Goal: Use online tool/utility: Utilize a website feature to perform a specific function

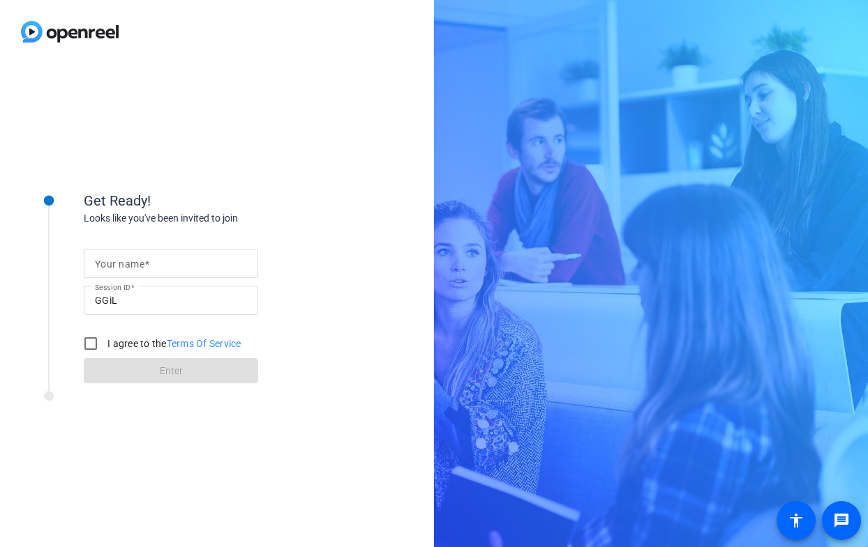
click at [188, 262] on input "Your name" at bounding box center [171, 263] width 152 height 17
click at [187, 264] on input "Your name" at bounding box center [171, 263] width 152 height 17
type input "[PERSON_NAME]"
click at [153, 340] on label "I agree to the Terms Of Service" at bounding box center [173, 344] width 137 height 14
click at [105, 340] on input "I agree to the Terms Of Service" at bounding box center [91, 344] width 28 height 28
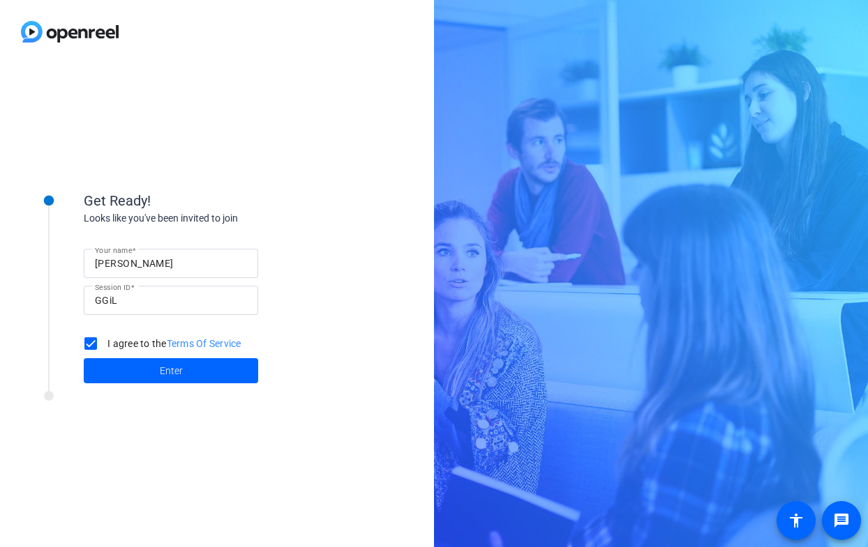
click at [152, 347] on label "I agree to the Terms Of Service" at bounding box center [173, 344] width 137 height 14
click at [105, 347] on input "I agree to the Terms Of Service" at bounding box center [91, 344] width 28 height 28
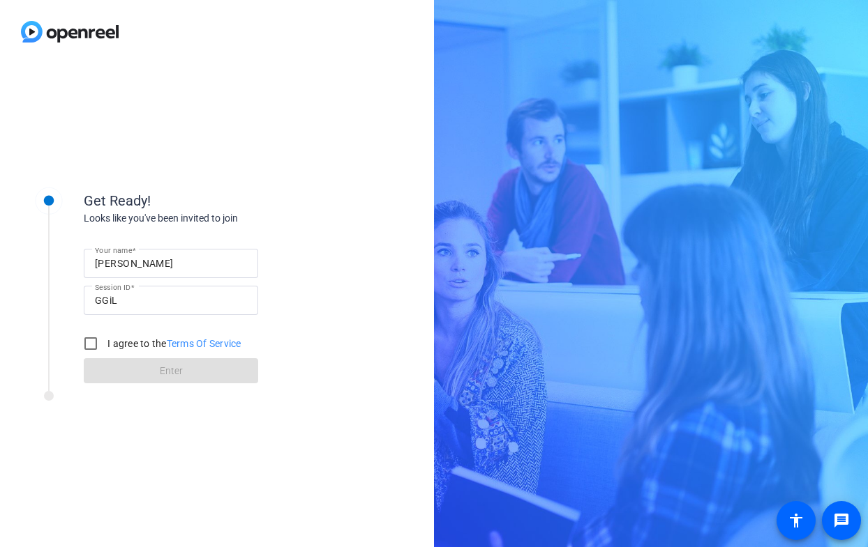
click at [149, 347] on label "I agree to the Terms Of Service" at bounding box center [173, 344] width 137 height 14
click at [105, 347] on input "I agree to the Terms Of Service" at bounding box center [91, 344] width 28 height 28
checkbox input "true"
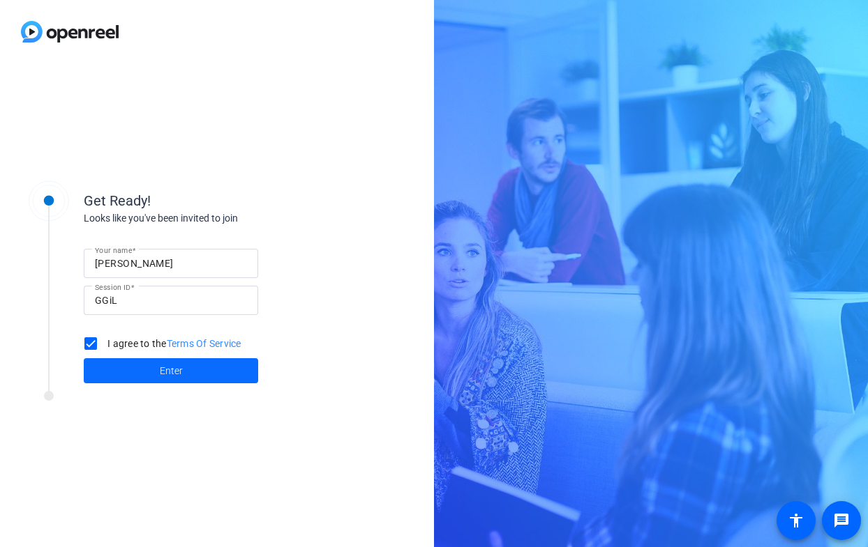
click at [149, 365] on span at bounding box center [171, 370] width 174 height 33
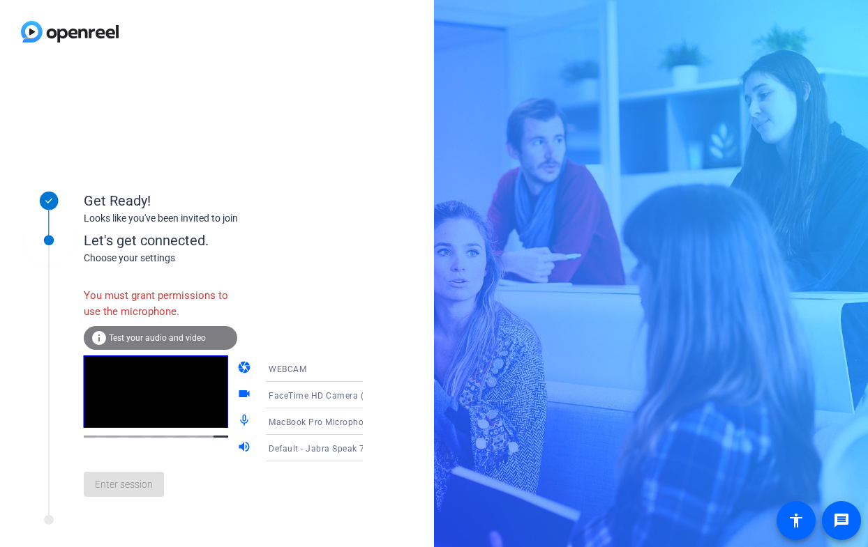
click at [269, 362] on div "WEBCAM" at bounding box center [321, 369] width 104 height 17
click at [279, 416] on span "DESKTOP" at bounding box center [268, 424] width 39 height 17
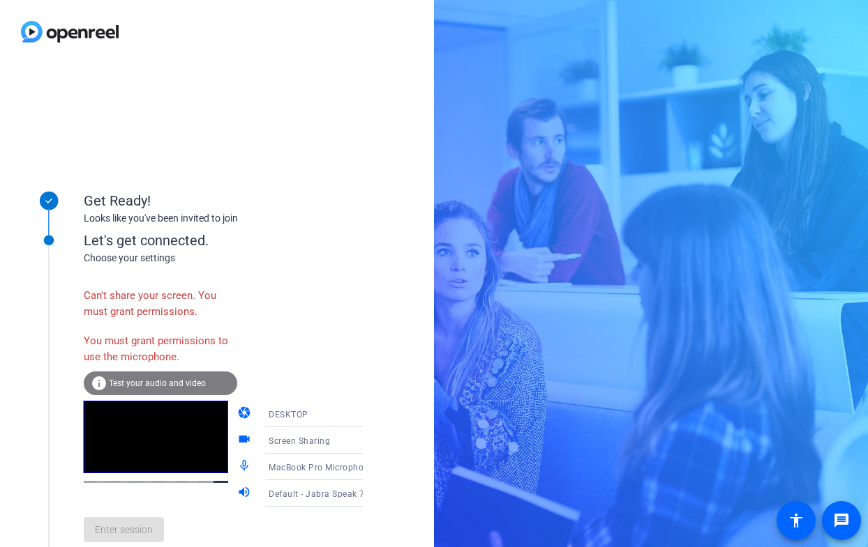
click at [273, 414] on span "DESKTOP" at bounding box center [289, 415] width 40 height 10
click at [282, 436] on span "WEBCAM" at bounding box center [267, 441] width 37 height 17
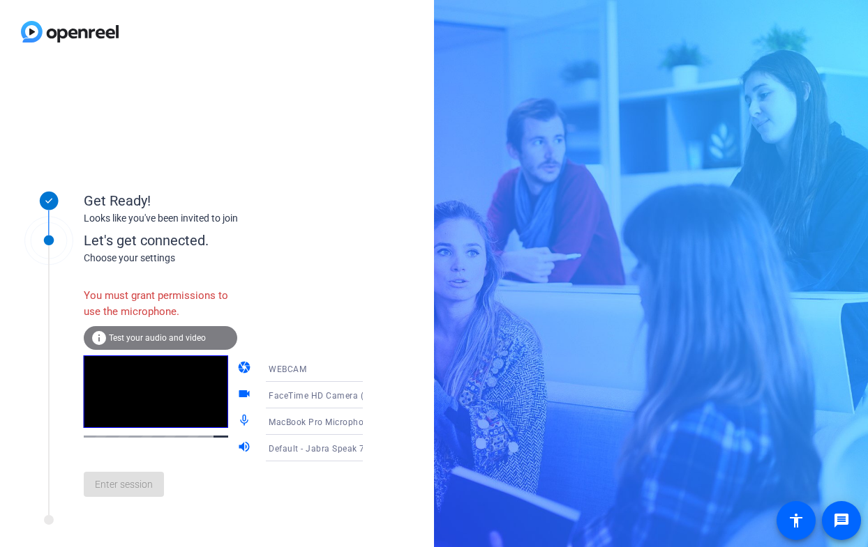
click at [186, 345] on div "info Test your audio and video" at bounding box center [160, 338] width 153 height 24
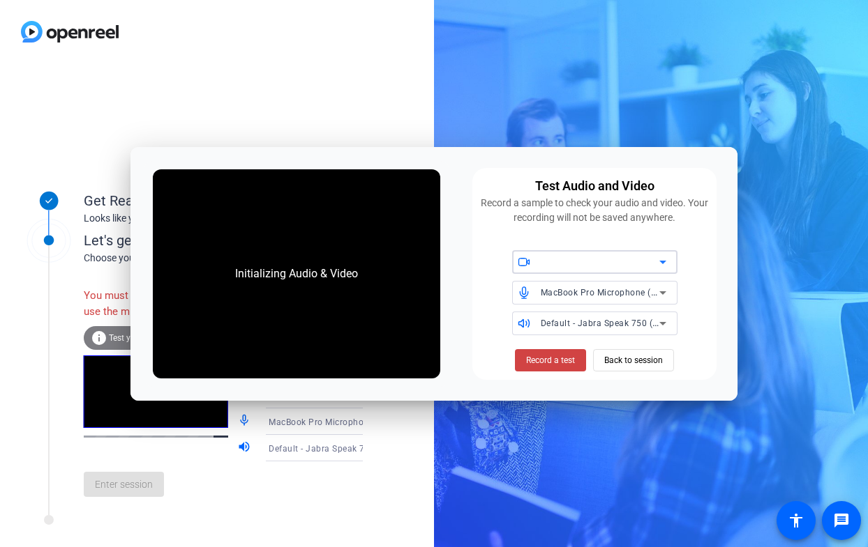
click at [615, 262] on div at bounding box center [600, 262] width 119 height 17
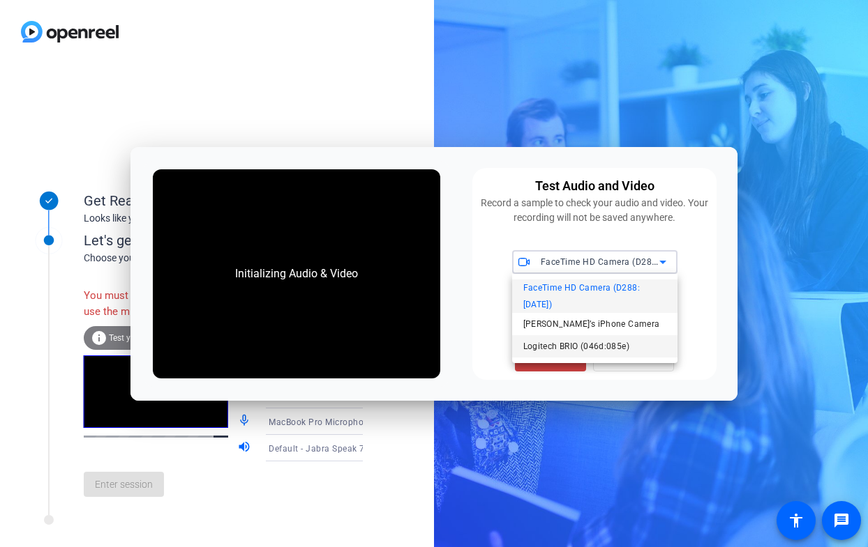
click at [610, 338] on span "Logitech BRIO (046d:085e)" at bounding box center [576, 346] width 106 height 17
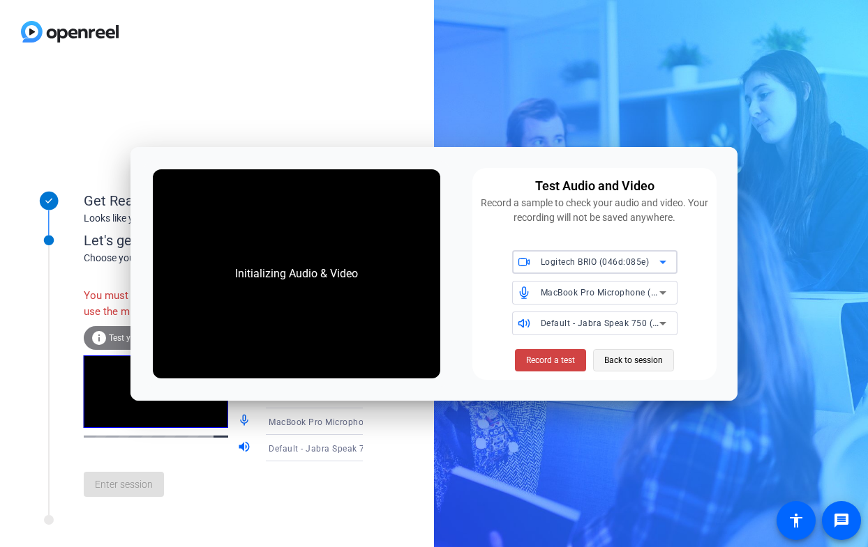
click at [609, 359] on span "Back to session" at bounding box center [633, 360] width 59 height 27
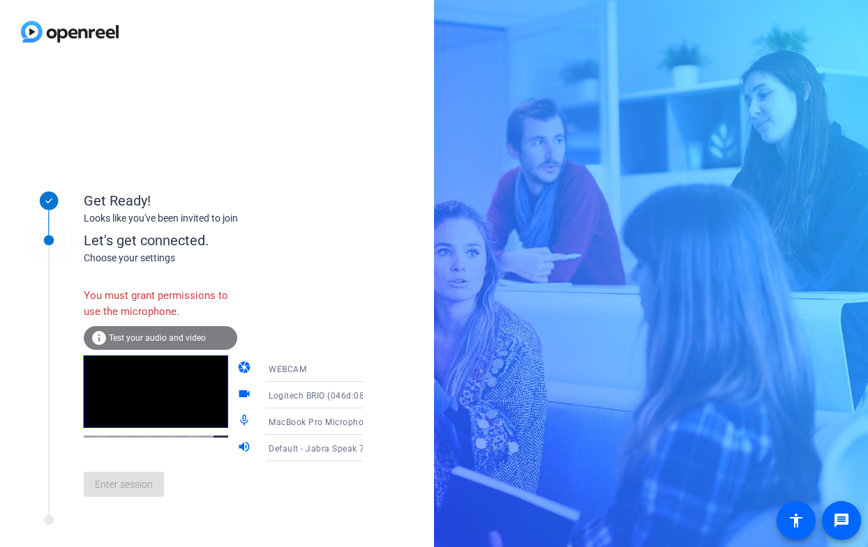
click at [271, 416] on div "MacBook Pro Microphone (Built-in)" at bounding box center [321, 422] width 104 height 17
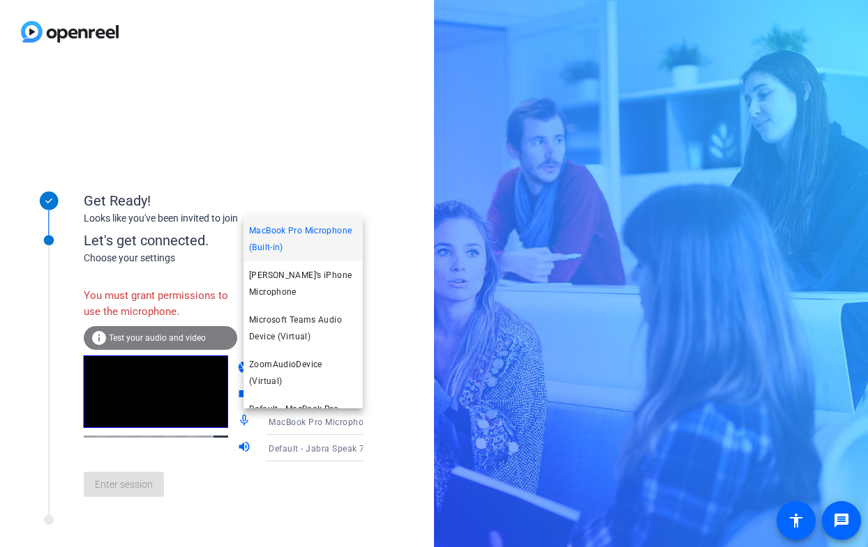
click at [294, 239] on span "MacBook Pro Microphone (Built-in)" at bounding box center [303, 238] width 108 height 33
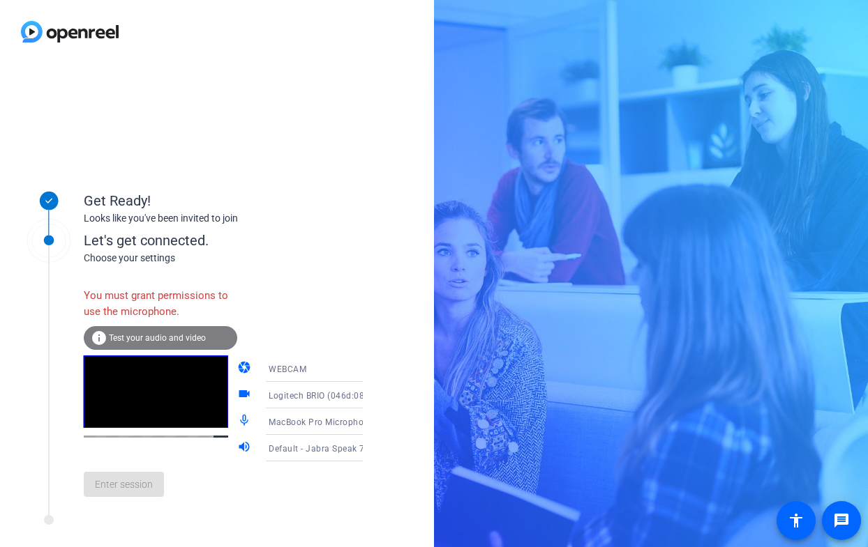
click at [284, 418] on span "MacBook Pro Microphone (Built-in)" at bounding box center [340, 421] width 142 height 11
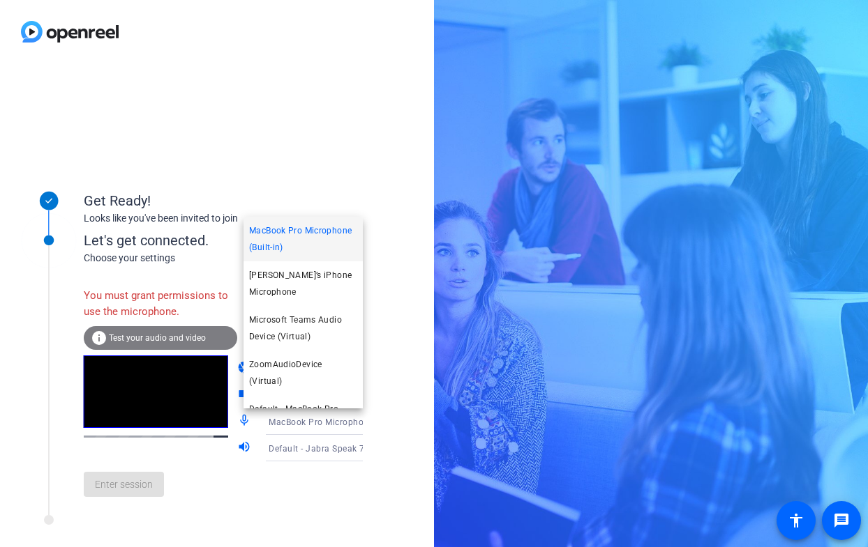
click at [279, 440] on div at bounding box center [434, 273] width 868 height 547
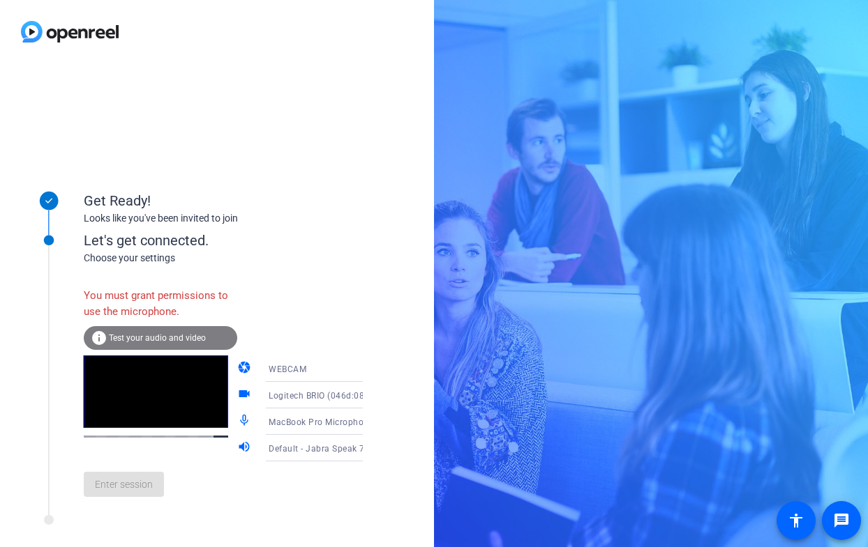
click at [279, 448] on span "Default - Jabra Speak 750 (0b0e:24b0)" at bounding box center [348, 448] width 159 height 11
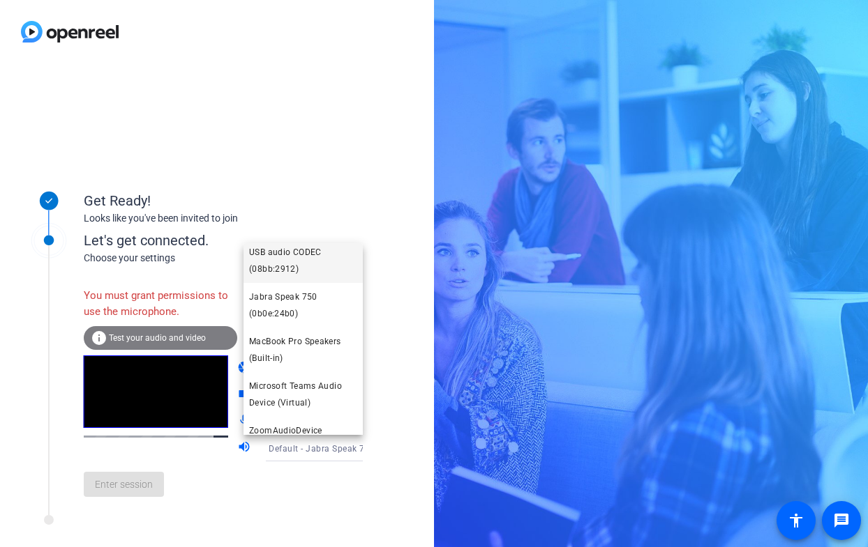
scroll to position [121, 0]
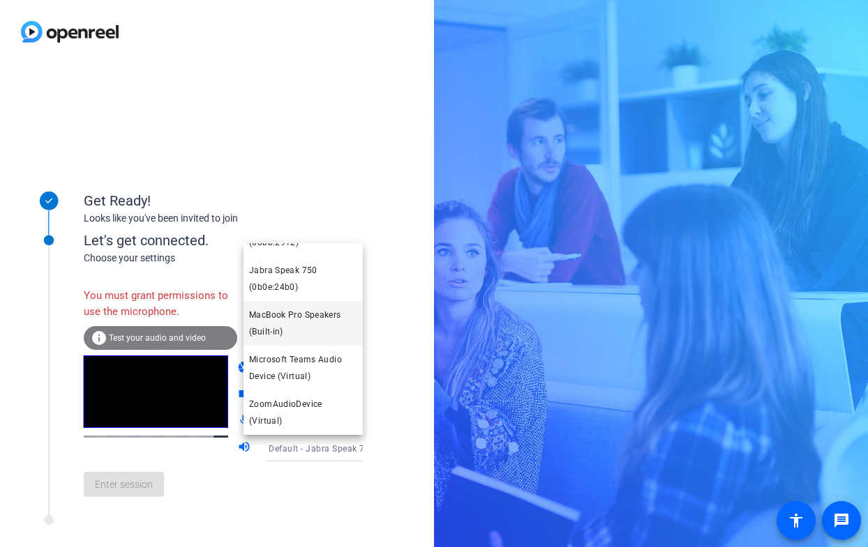
click at [310, 332] on span "MacBook Pro Speakers (Built-in)" at bounding box center [303, 323] width 108 height 33
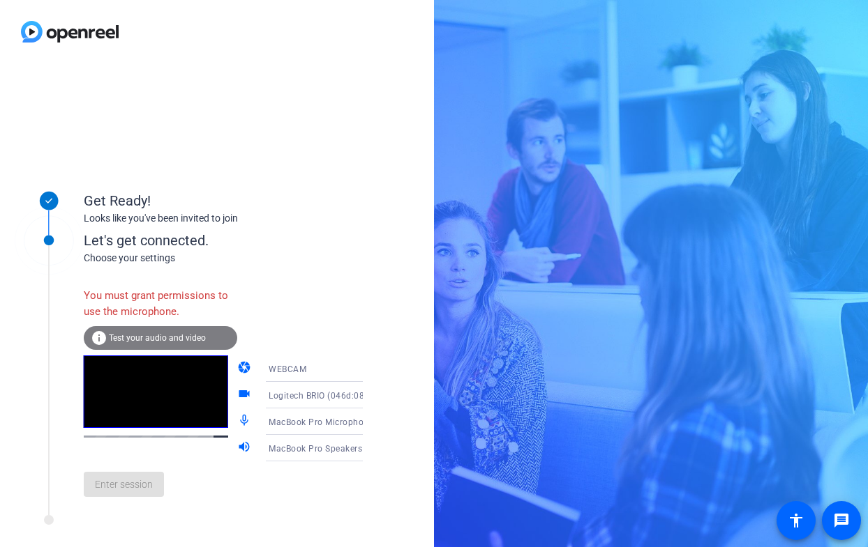
click at [158, 488] on div "Enter session" at bounding box center [238, 485] width 308 height 46
click at [160, 341] on span "Test your audio and video" at bounding box center [157, 338] width 97 height 10
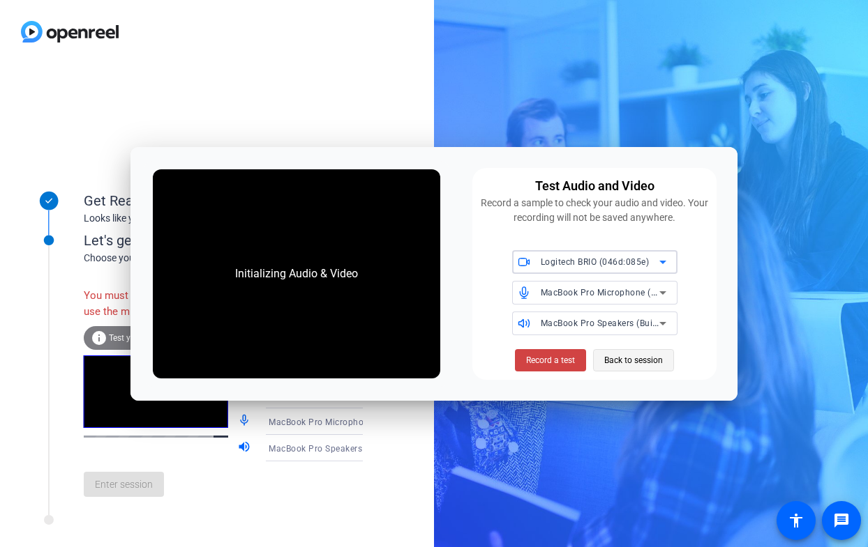
click at [606, 361] on span "Back to session" at bounding box center [633, 360] width 59 height 27
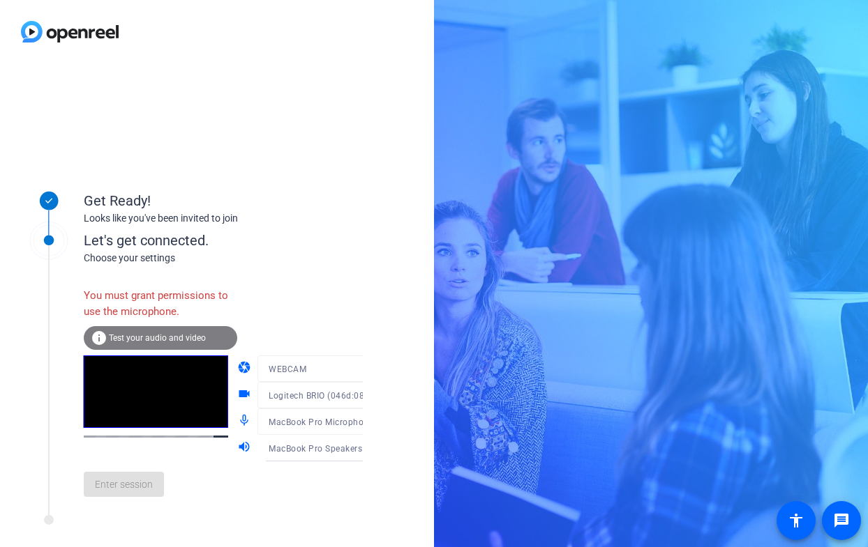
click at [158, 494] on div "Enter session" at bounding box center [238, 485] width 308 height 46
click at [137, 489] on div "Enter session" at bounding box center [238, 485] width 308 height 46
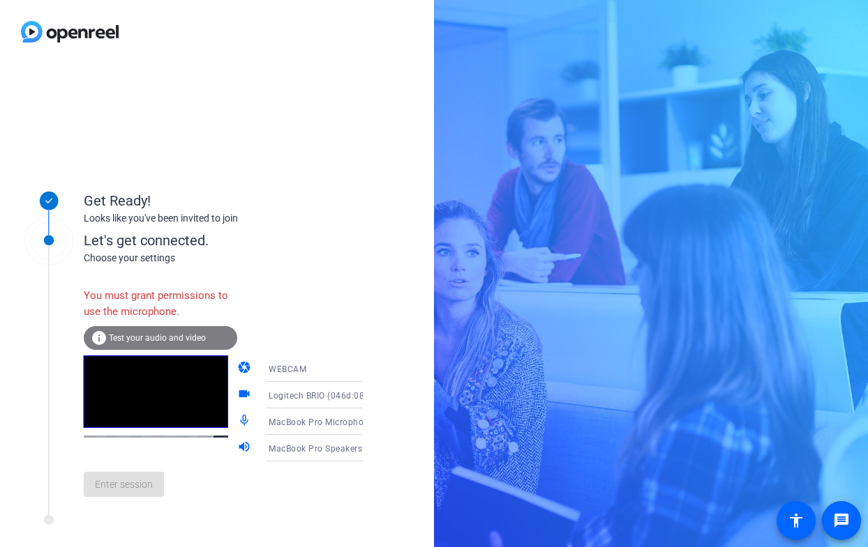
click at [137, 489] on div "Enter session" at bounding box center [238, 485] width 308 height 46
click at [137, 407] on video at bounding box center [156, 392] width 144 height 73
click at [130, 333] on span "Test your audio and video" at bounding box center [157, 338] width 97 height 10
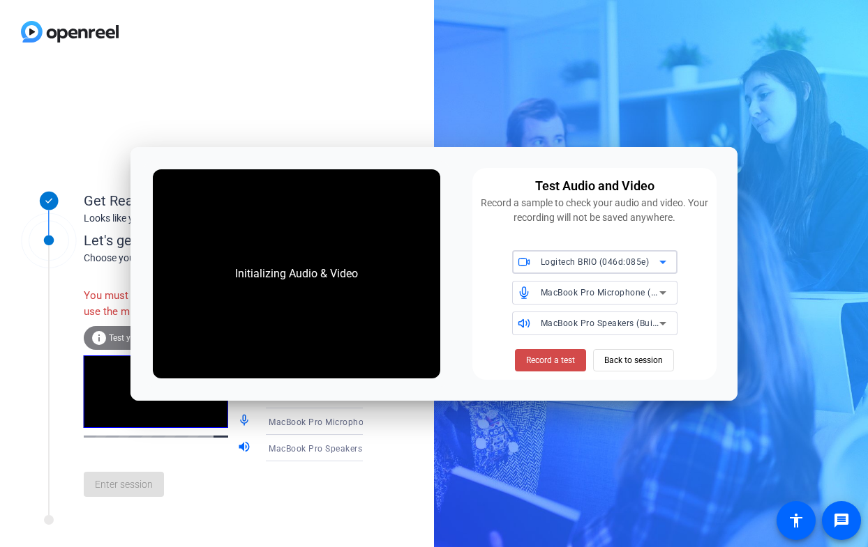
click at [534, 359] on span "Record a test" at bounding box center [550, 360] width 49 height 13
click at [537, 362] on span "Record a test" at bounding box center [550, 360] width 49 height 13
click at [664, 294] on icon at bounding box center [662, 293] width 17 height 17
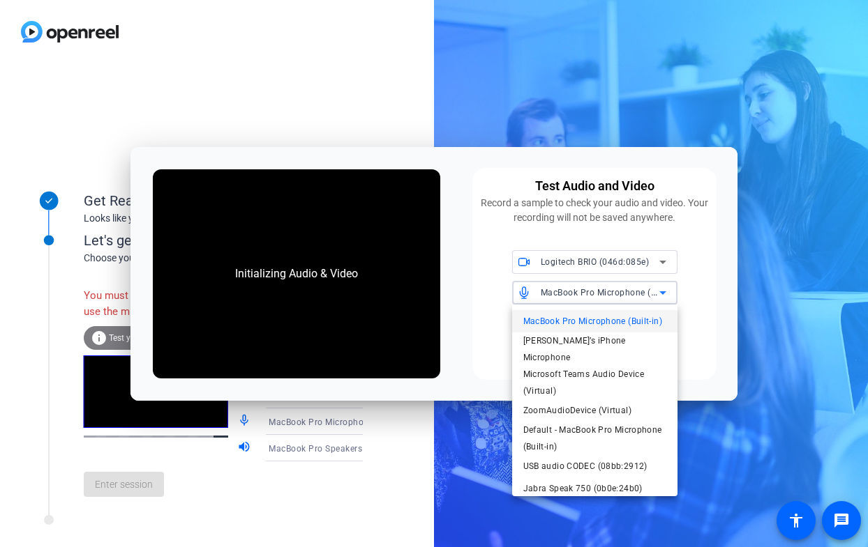
click at [651, 322] on span "MacBook Pro Microphone (Built-in)" at bounding box center [592, 321] width 139 height 17
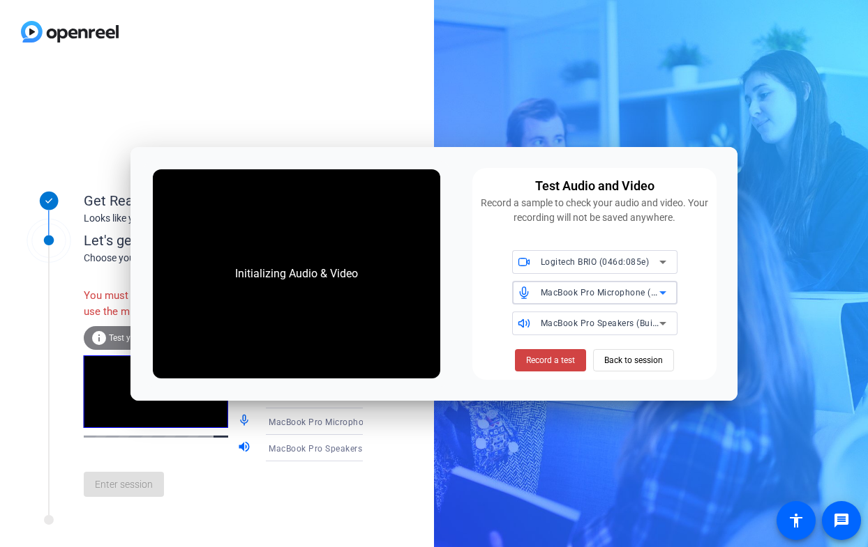
click at [647, 321] on span "MacBook Pro Speakers (Built-in)" at bounding box center [606, 322] width 131 height 11
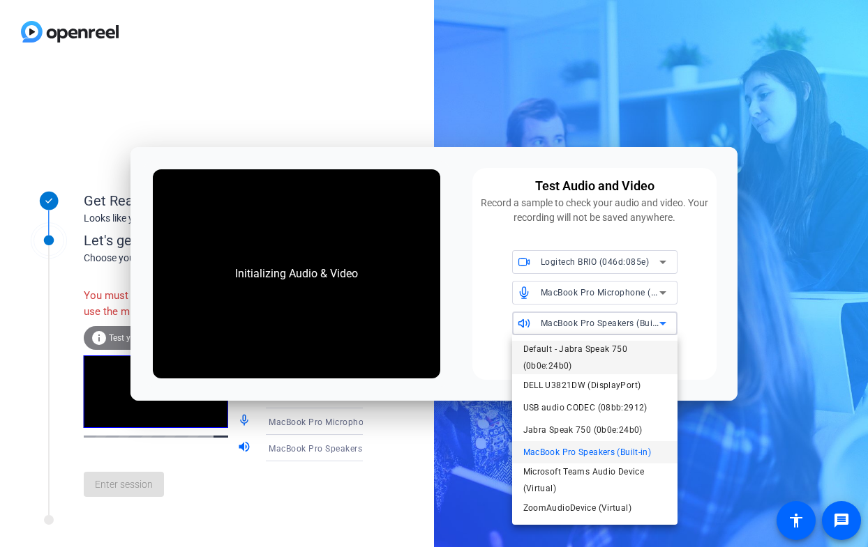
click at [628, 354] on span "Default - Jabra Speak 750 (0b0e:24b0)" at bounding box center [594, 357] width 143 height 33
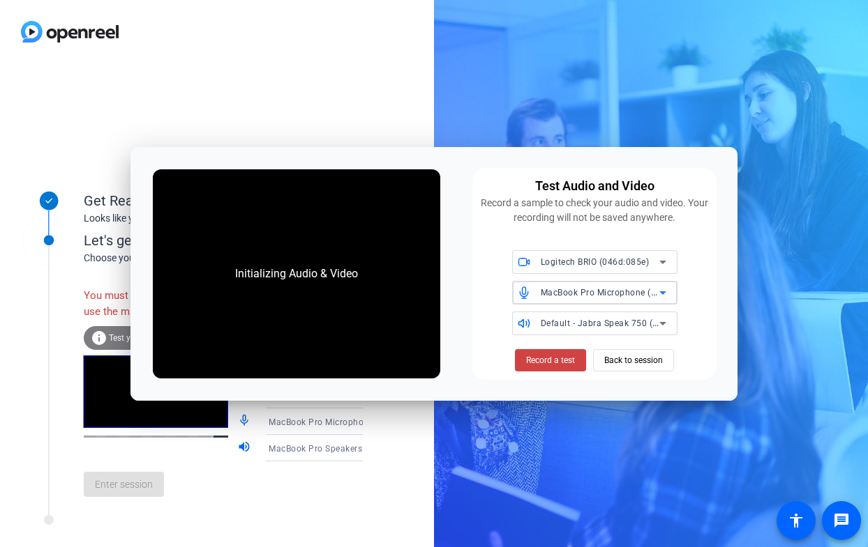
click at [626, 297] on div "MacBook Pro Microphone (Built-in)" at bounding box center [600, 292] width 119 height 17
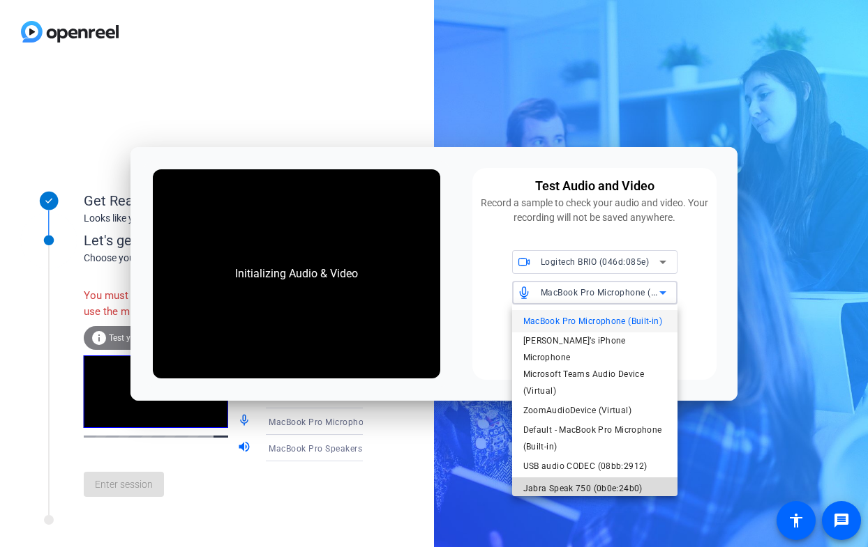
click at [612, 483] on span "Jabra Speak 750 (0b0e:24b0)" at bounding box center [582, 489] width 119 height 17
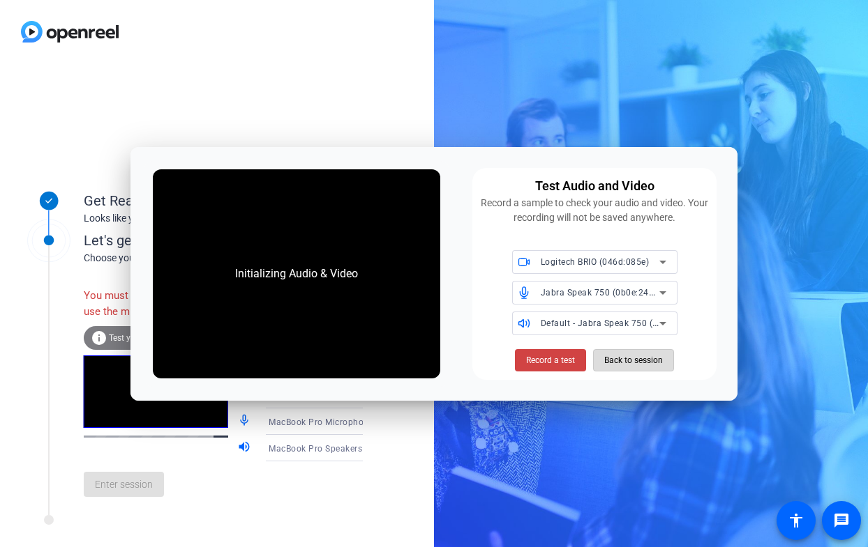
click at [608, 361] on span "Back to session" at bounding box center [633, 360] width 59 height 27
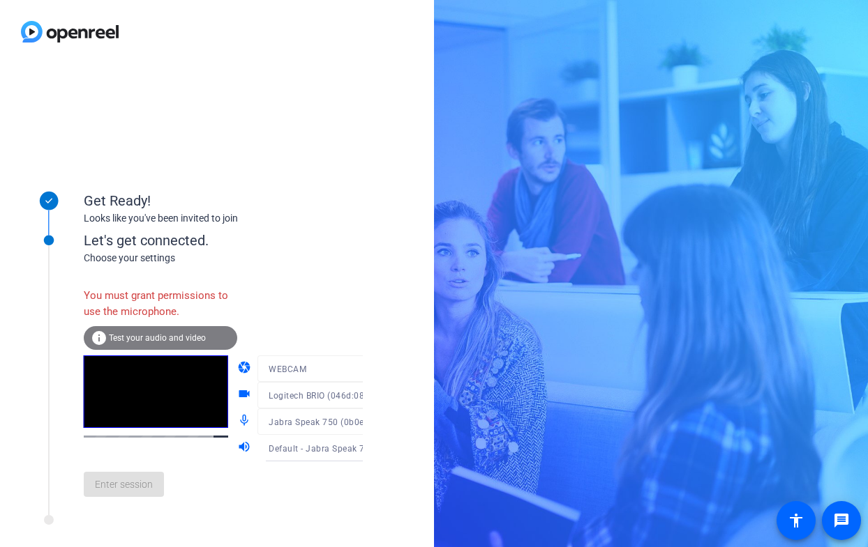
click at [162, 485] on div "Enter session" at bounding box center [238, 485] width 308 height 46
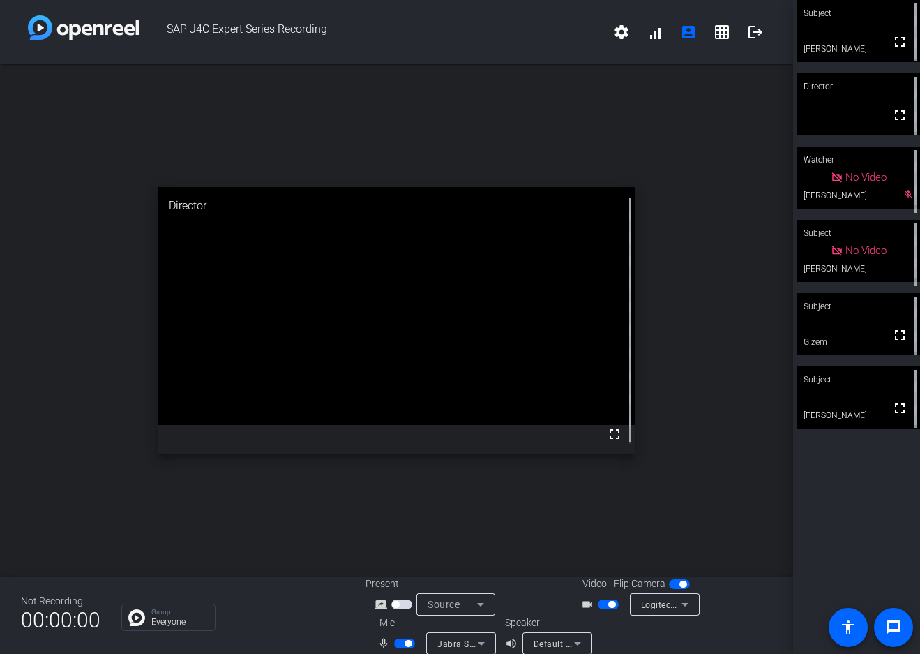
scroll to position [16, 0]
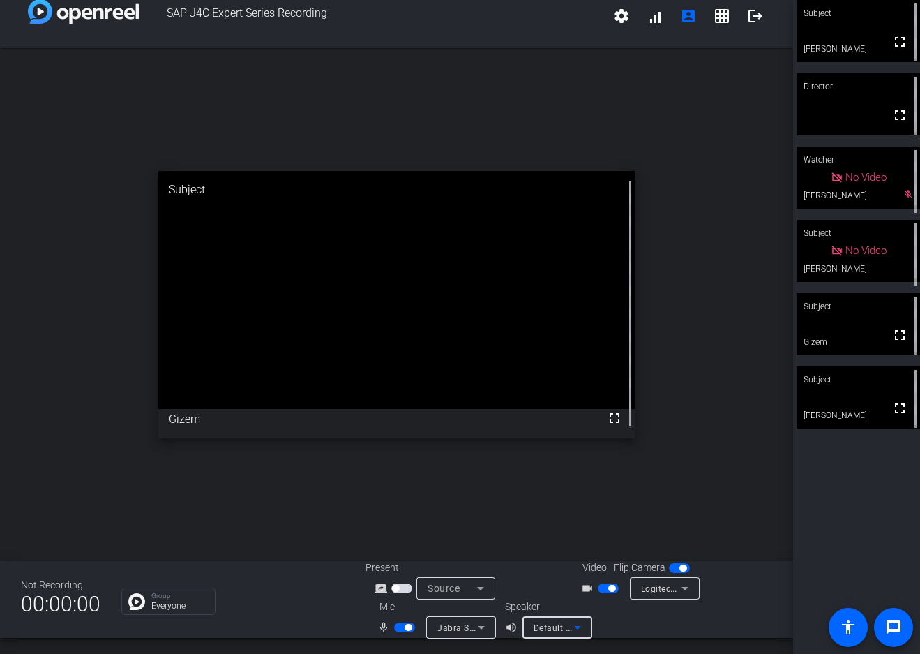
click at [554, 547] on div "Default - Jabra Speak 750 (0b0e:24b0)" at bounding box center [554, 627] width 40 height 17
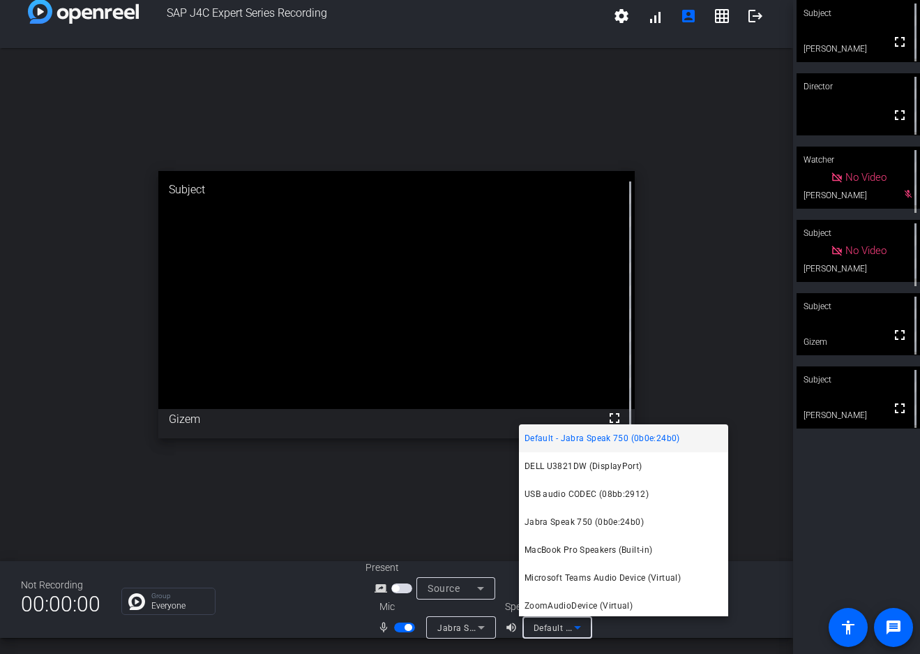
click at [493, 524] on div at bounding box center [460, 327] width 920 height 654
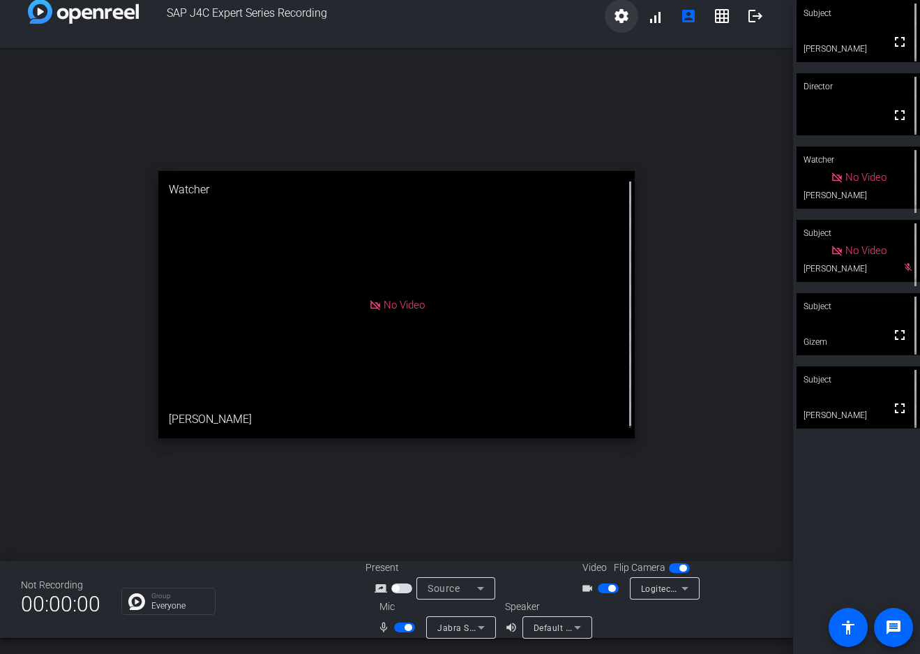
click at [618, 17] on mat-icon "settings" at bounding box center [621, 16] width 17 height 17
click at [618, 17] on div at bounding box center [460, 327] width 920 height 654
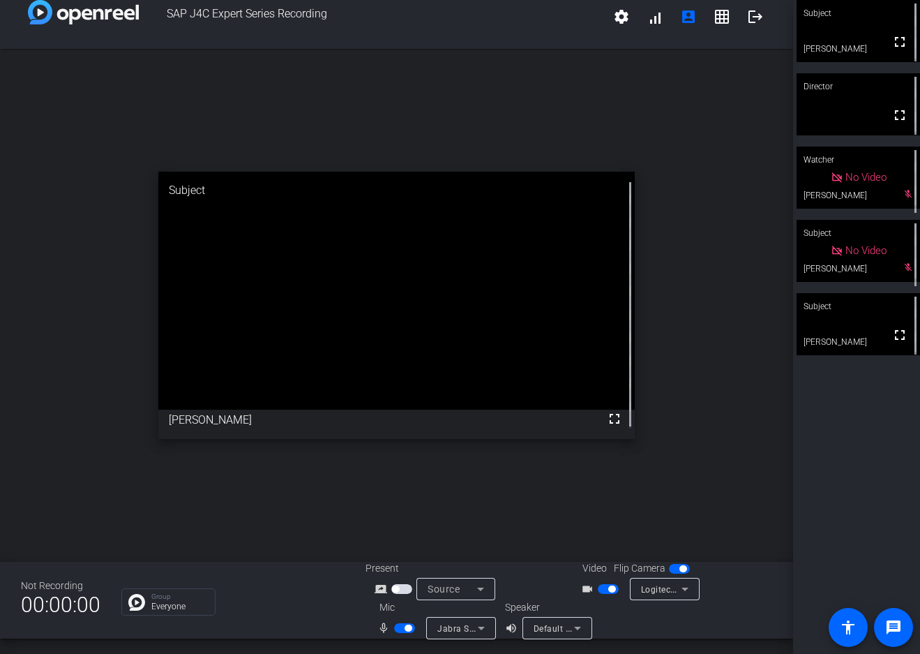
click at [473, 547] on icon at bounding box center [481, 627] width 17 height 17
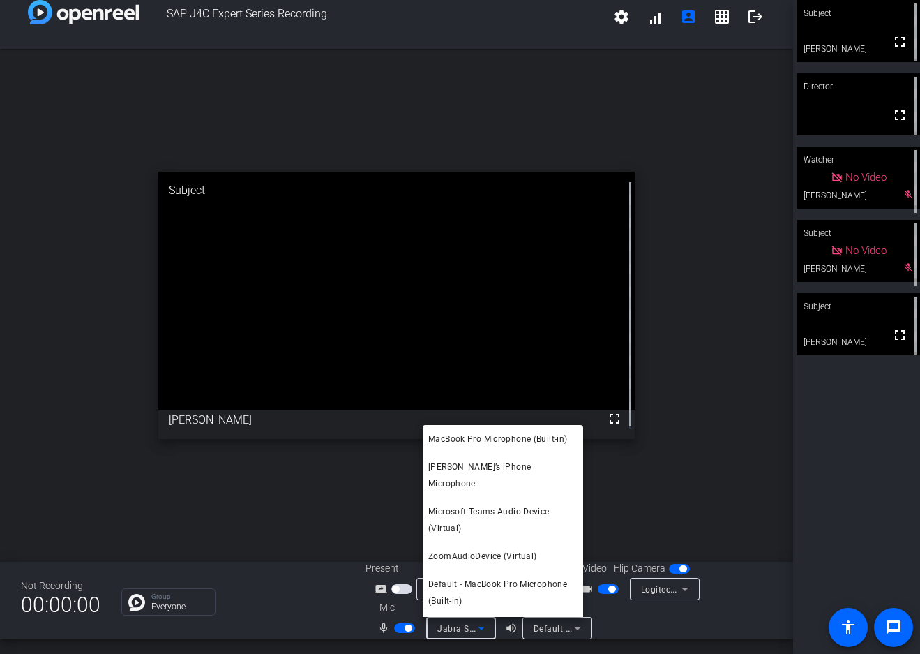
scroll to position [37, 0]
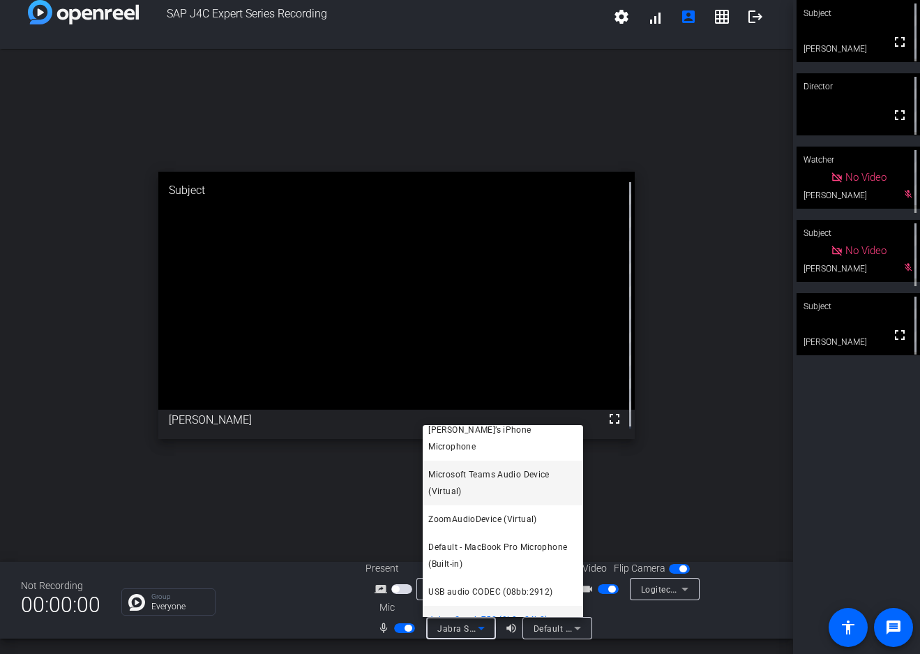
click at [502, 472] on span "Microsoft Teams Audio Device (Virtual)" at bounding box center [502, 482] width 149 height 33
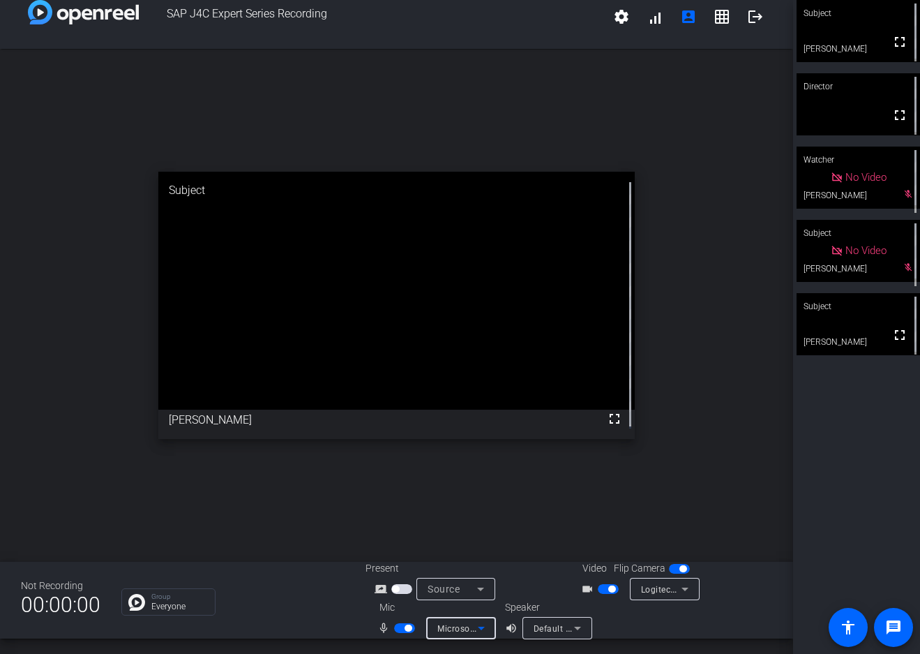
click at [547, 547] on span "Default - Jabra Speak 750 (0b0e:24b0)" at bounding box center [613, 627] width 159 height 11
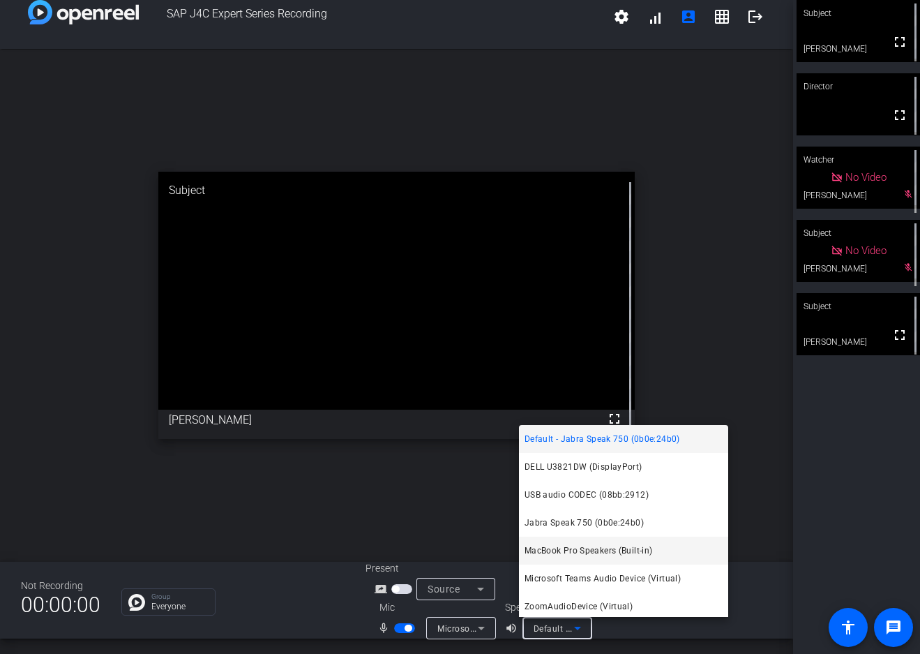
click at [636, 546] on span "MacBook Pro Speakers (Built-in)" at bounding box center [588, 550] width 128 height 17
